Goal: Task Accomplishment & Management: Manage account settings

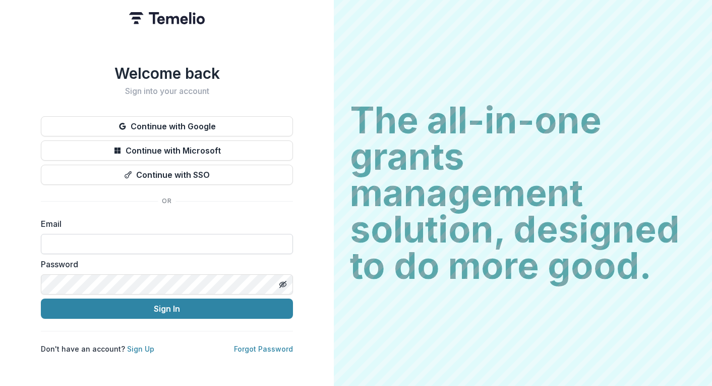
click at [148, 238] on input at bounding box center [167, 244] width 252 height 20
click at [302, 27] on div "Welcome back Sign into your account Continue with Google Continue with Microsof…" at bounding box center [167, 193] width 334 height 386
click at [161, 234] on input at bounding box center [167, 244] width 252 height 20
type input "**********"
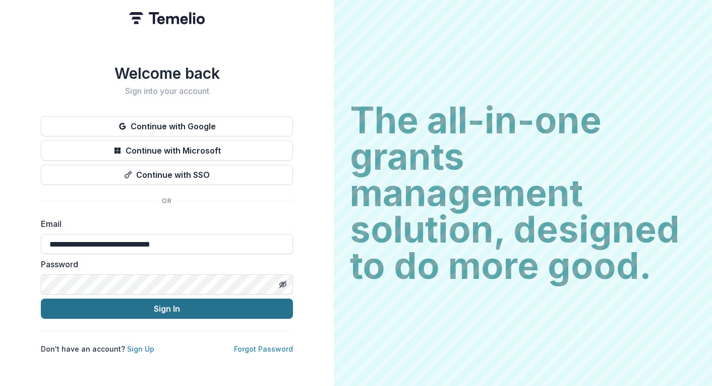
click at [168, 308] on button "Sign In" at bounding box center [167, 308] width 252 height 20
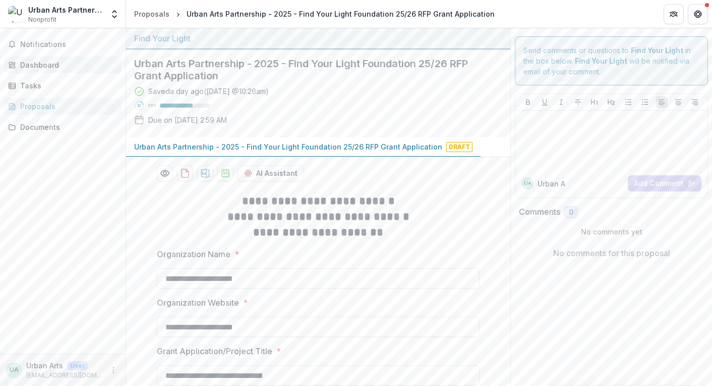
click at [62, 66] on div "Dashboard" at bounding box center [66, 65] width 93 height 11
